Goal: Task Accomplishment & Management: Use online tool/utility

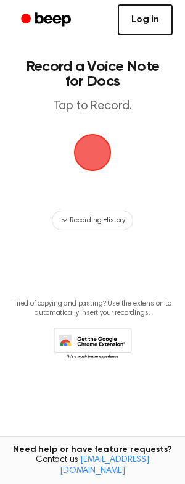
click at [145, 20] on link "Log in" at bounding box center [145, 19] width 55 height 31
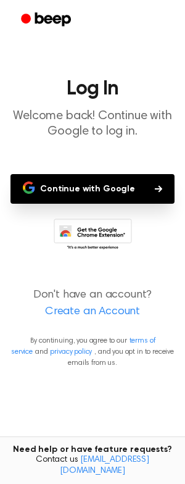
click at [107, 187] on button "Continue with Google" at bounding box center [93, 189] width 164 height 30
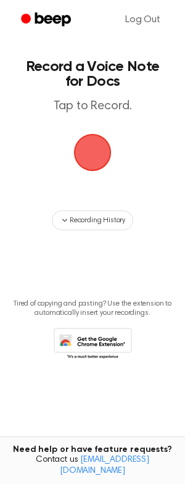
click at [83, 154] on span "button" at bounding box center [92, 152] width 49 height 49
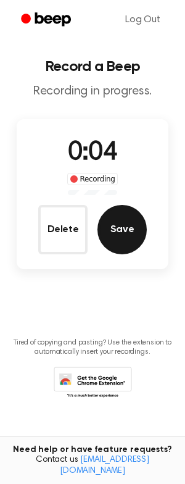
click at [135, 238] on button "Save" at bounding box center [122, 229] width 49 height 49
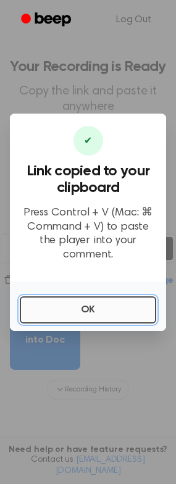
click at [71, 298] on button "OK" at bounding box center [88, 309] width 137 height 27
